Goal: Answer question/provide support

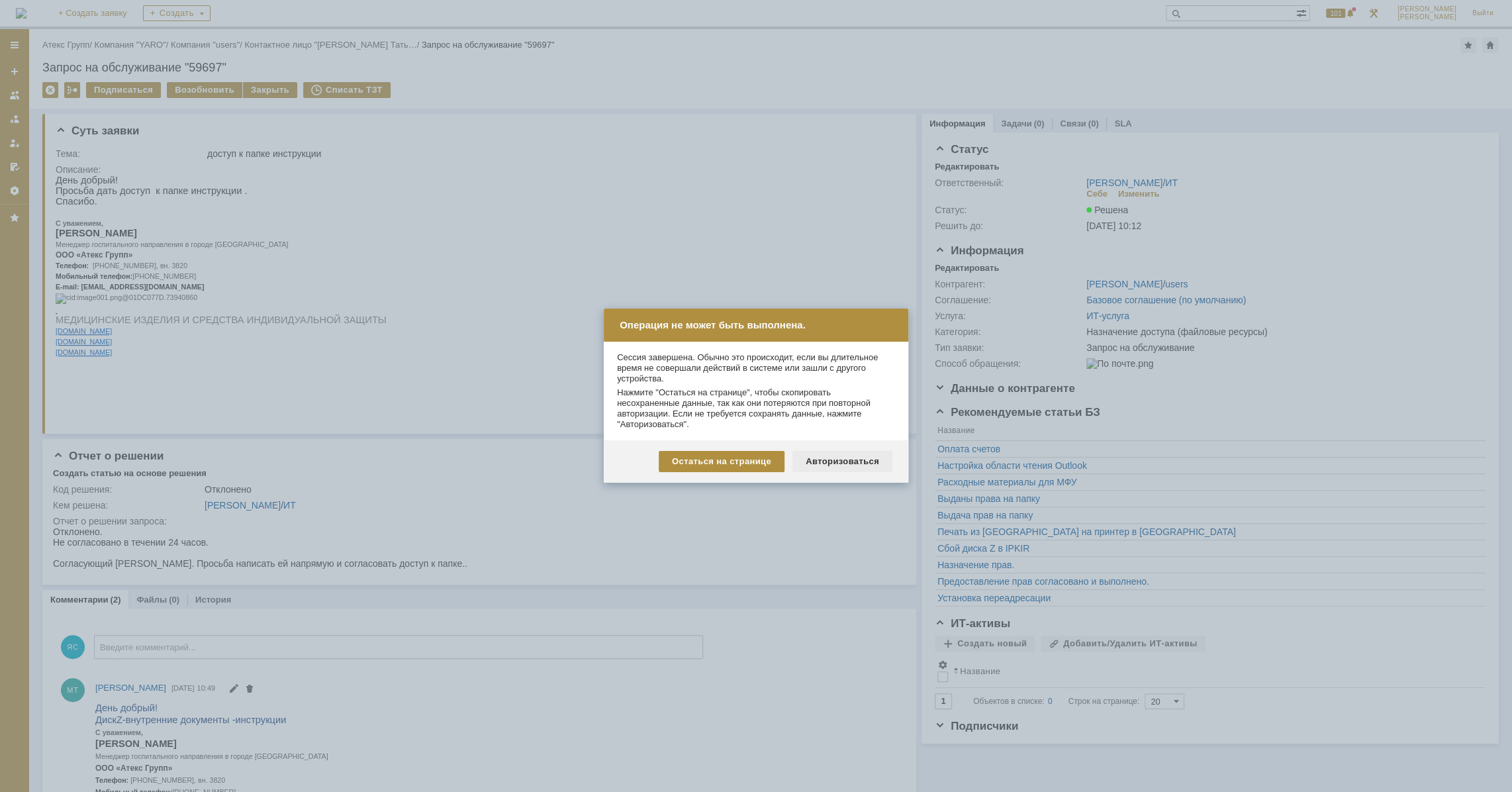
click at [868, 466] on div "Авторизоваться" at bounding box center [843, 462] width 100 height 21
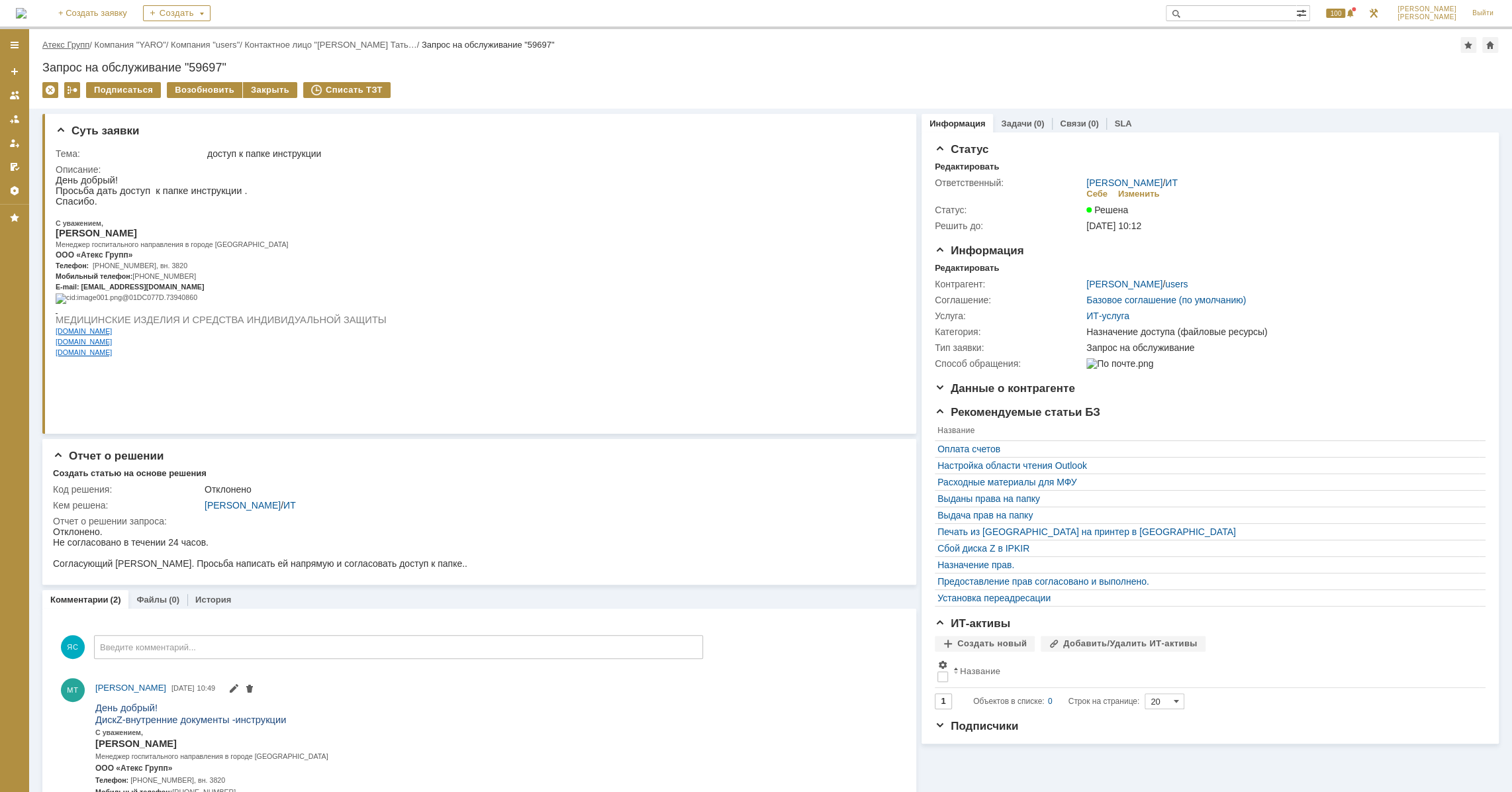
click at [78, 44] on link "Атекс Групп" at bounding box center [66, 45] width 47 height 10
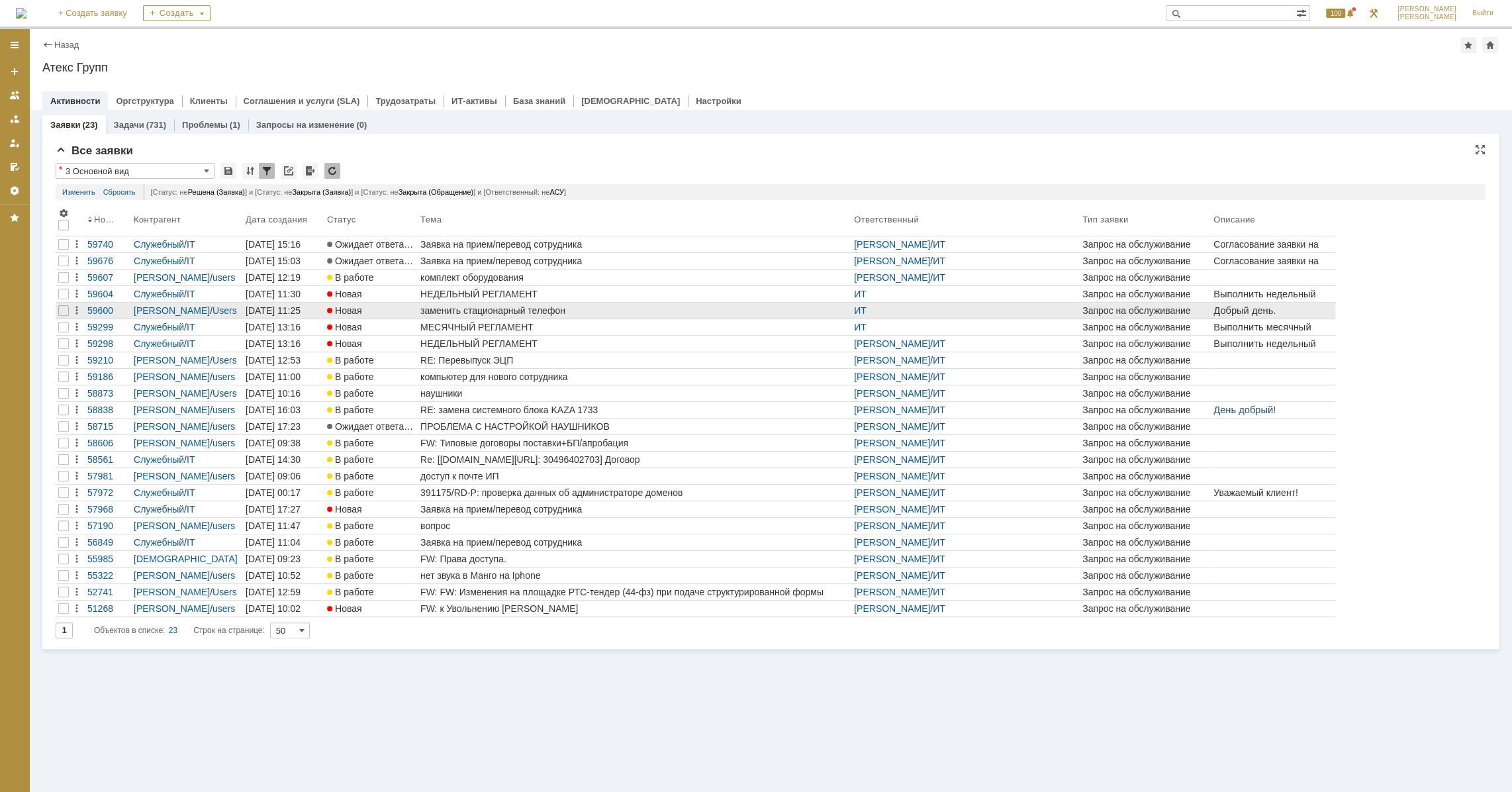
click at [503, 307] on div "заменить стационарный телефон" at bounding box center [634, 311] width 428 height 11
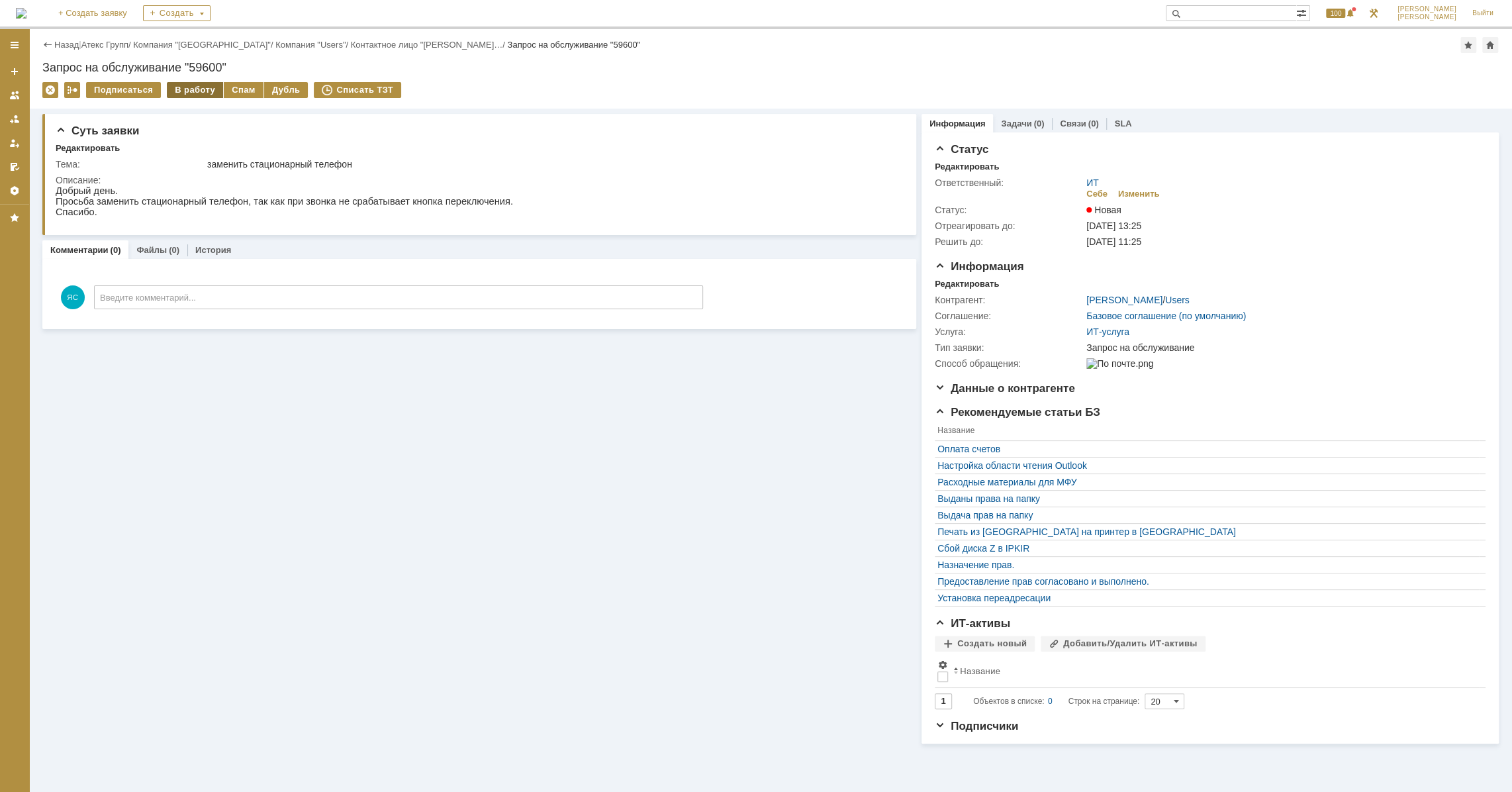
click at [197, 95] on div "В работу" at bounding box center [195, 90] width 56 height 16
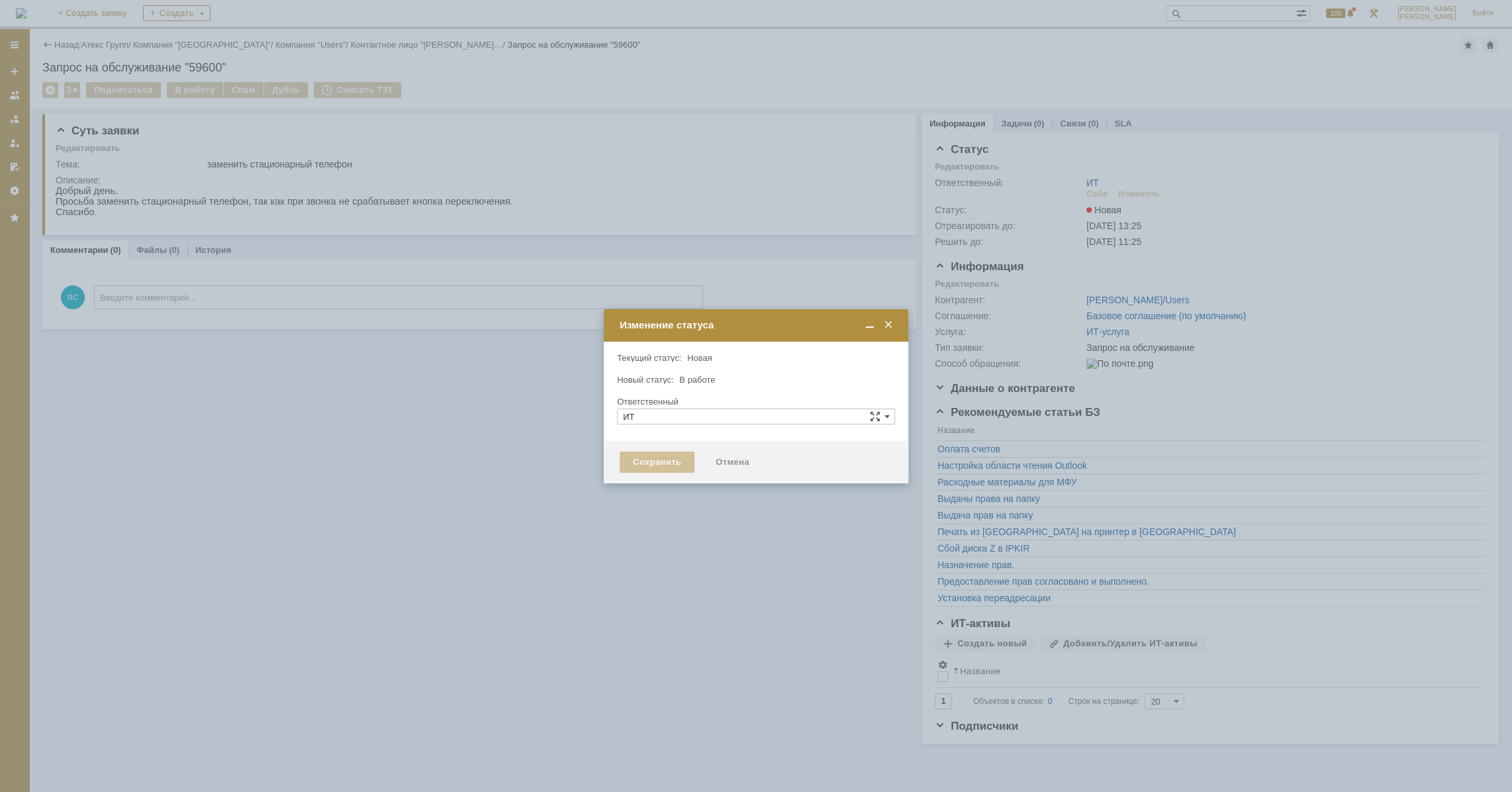
type input "[PERSON_NAME]"
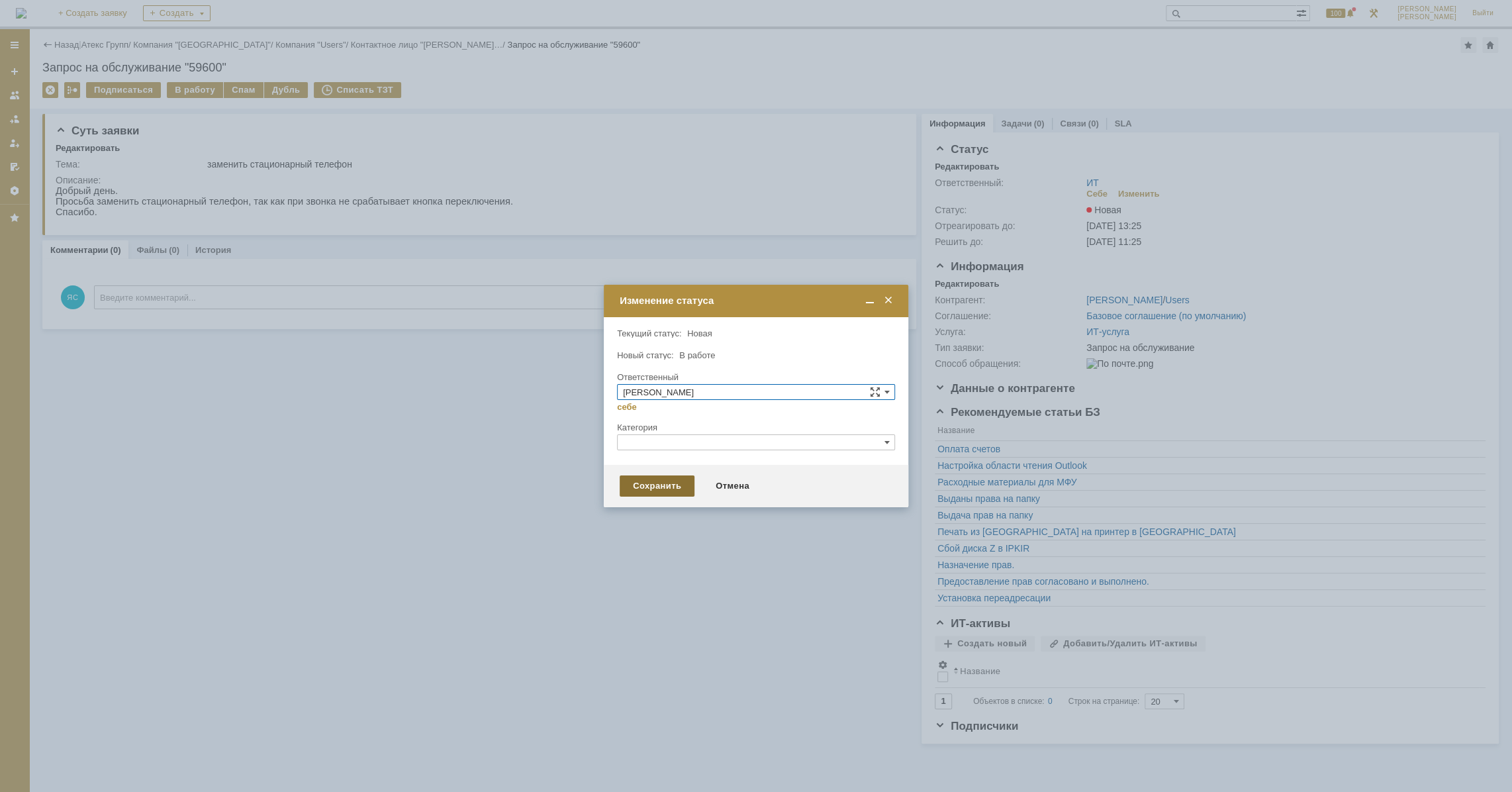
click at [650, 492] on div "Сохранить" at bounding box center [657, 486] width 75 height 21
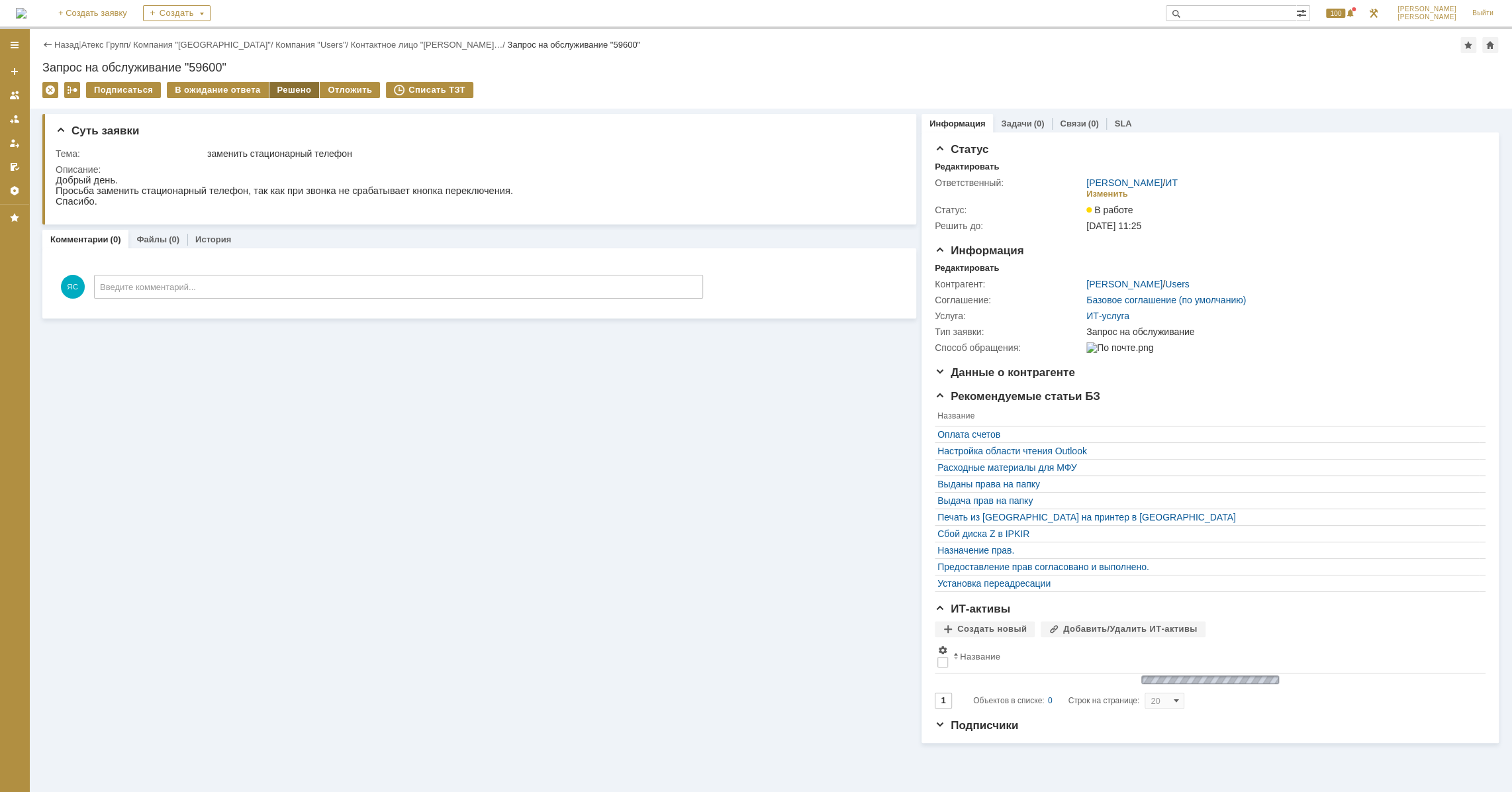
click at [296, 90] on div "Решено" at bounding box center [295, 90] width 51 height 16
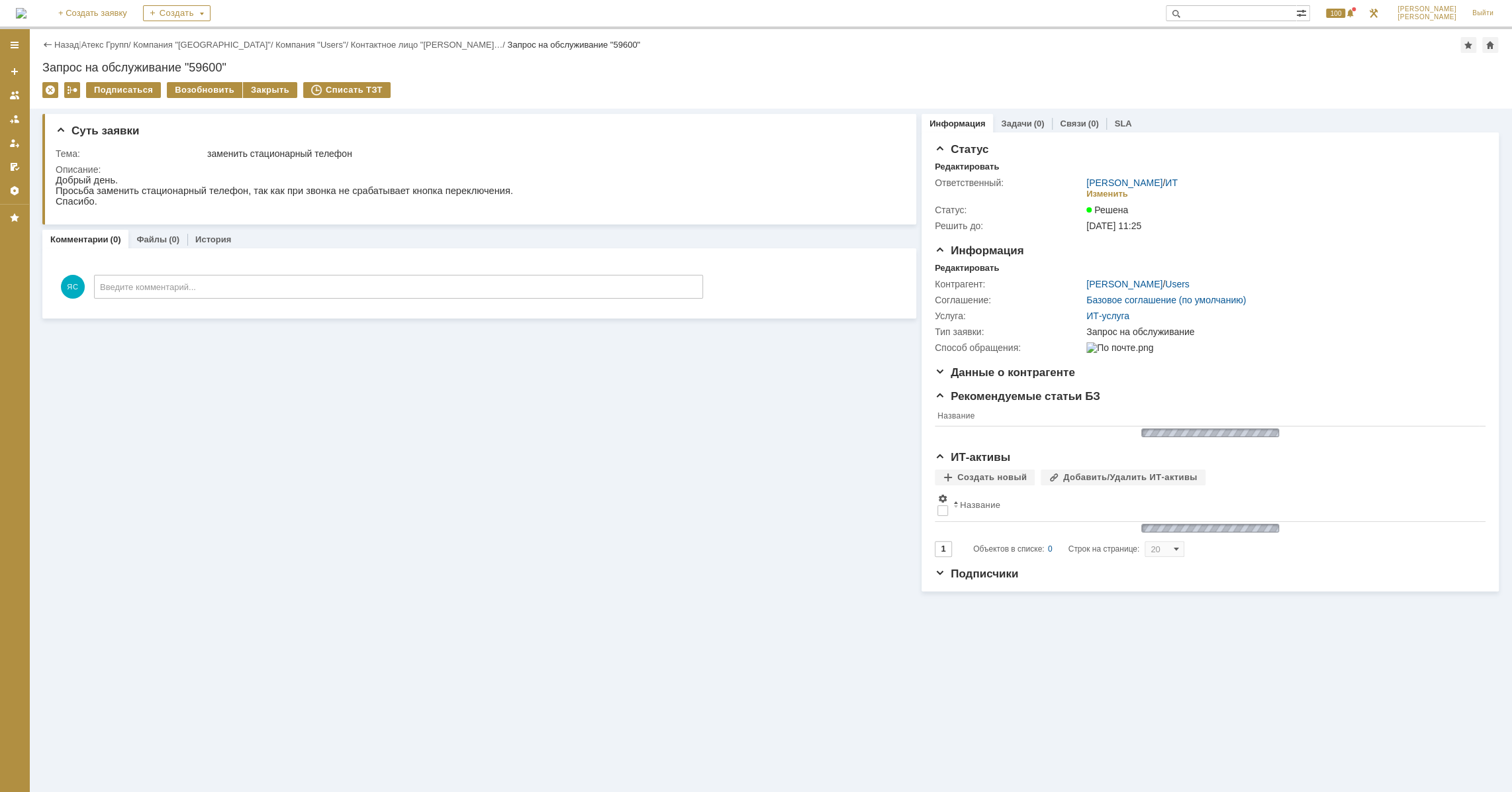
click at [105, 52] on div "Назад | Атекс Групп / Компания "Moscow" / Компания "Users" / Контактное лицо "[…" at bounding box center [770, 45] width 1456 height 16
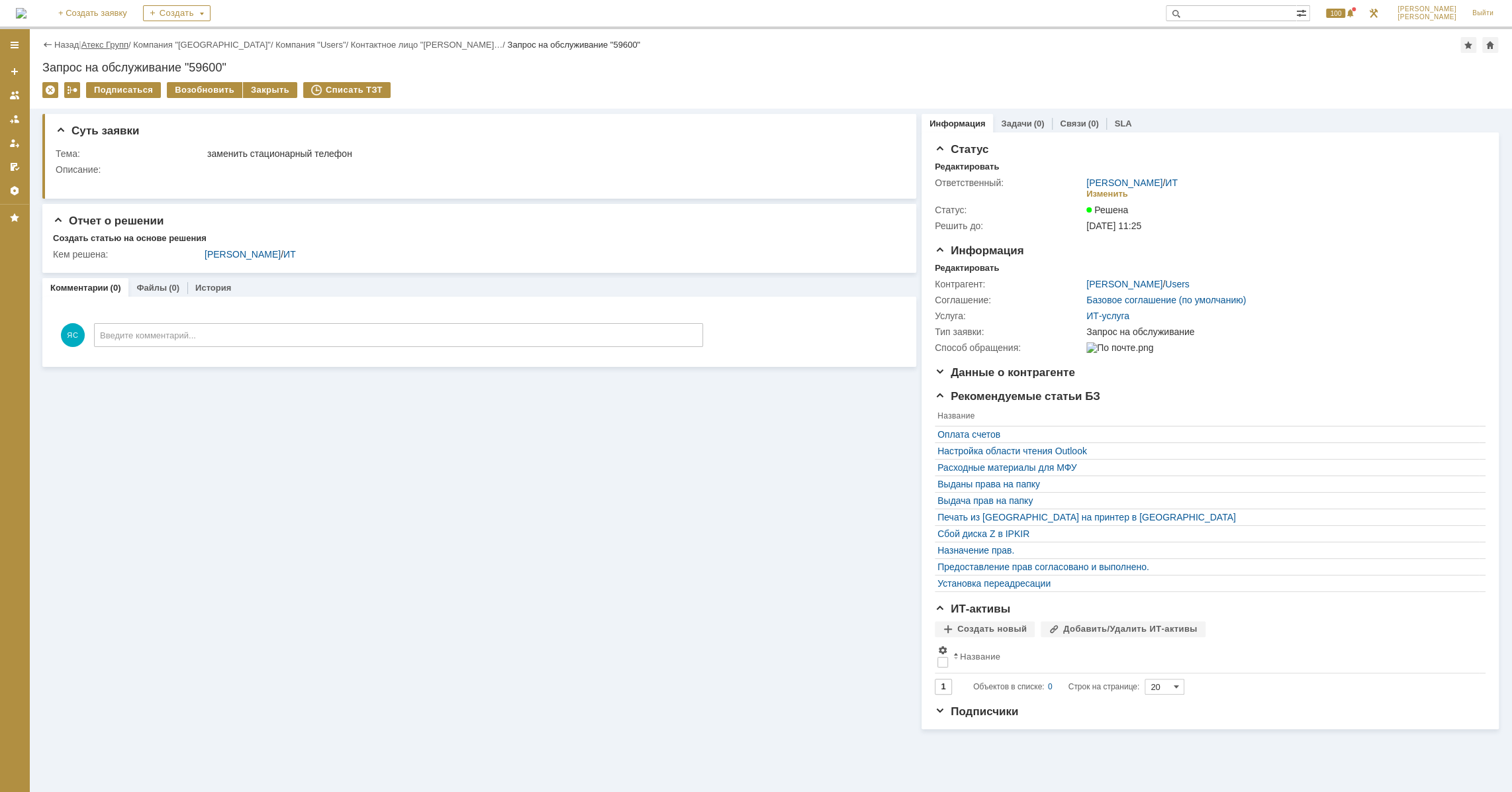
click at [101, 45] on link "Атекс Групп" at bounding box center [105, 45] width 47 height 10
